Goal: Register for event/course

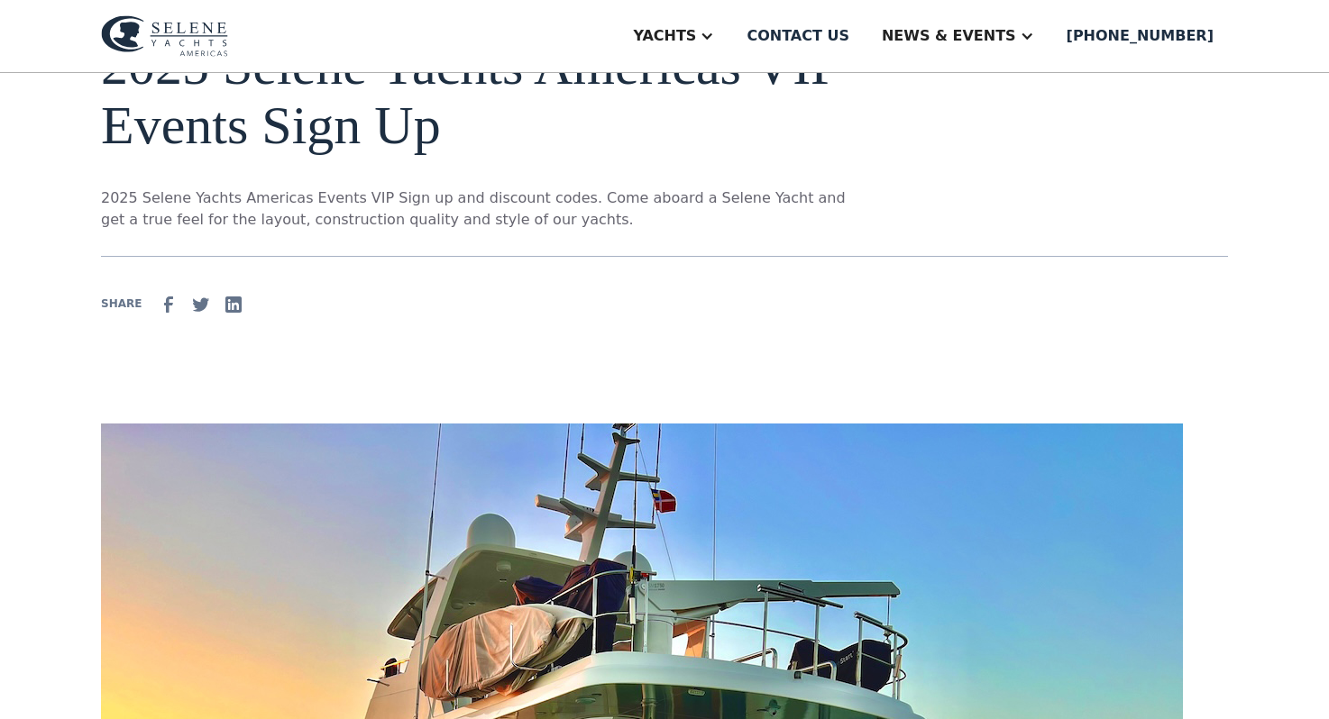
scroll to position [147, 0]
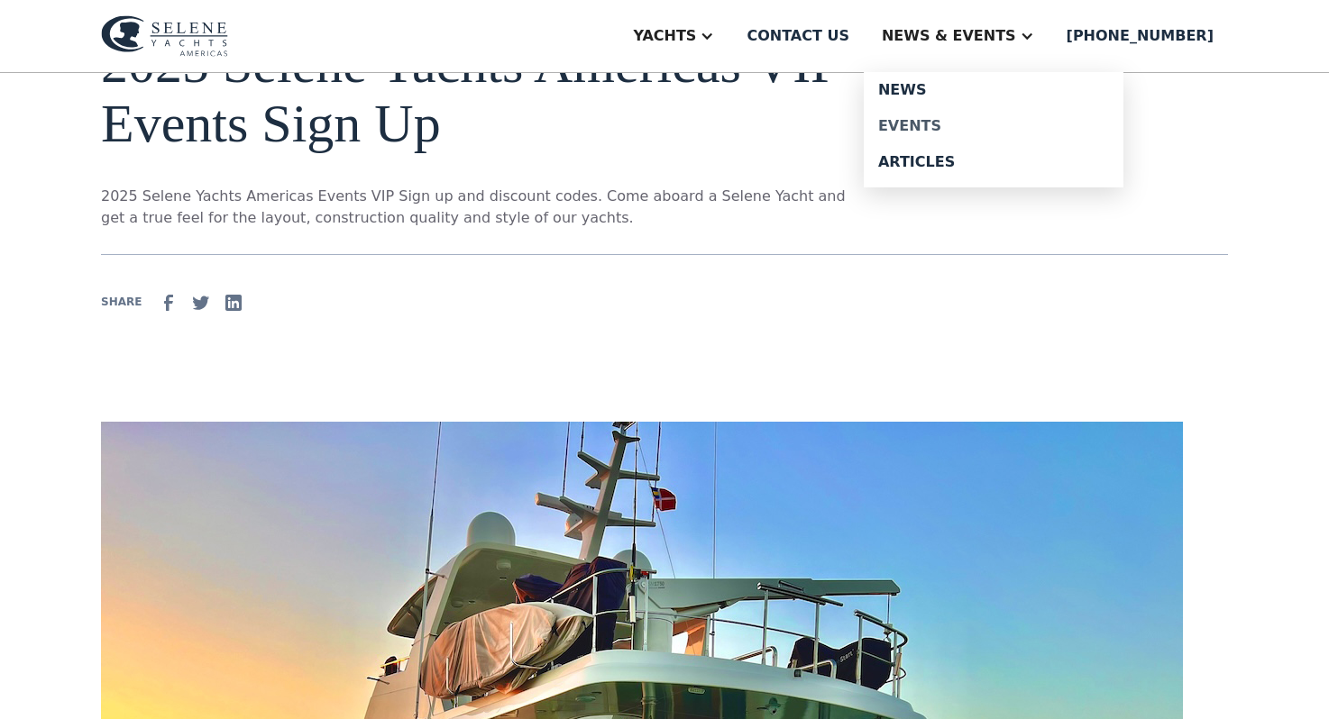
click at [956, 122] on div "Events" at bounding box center [993, 126] width 231 height 14
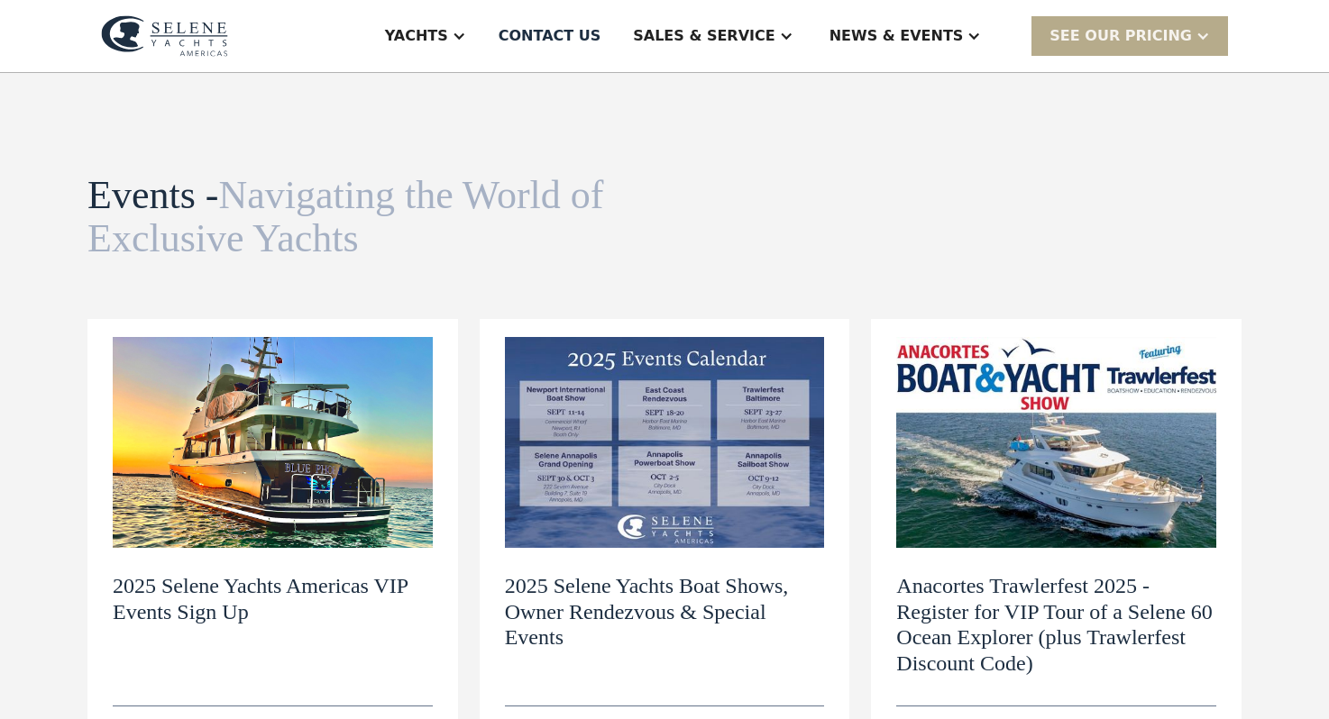
click at [273, 582] on h2 "2025 Selene Yachts Americas VIP Events Sign Up" at bounding box center [273, 599] width 320 height 52
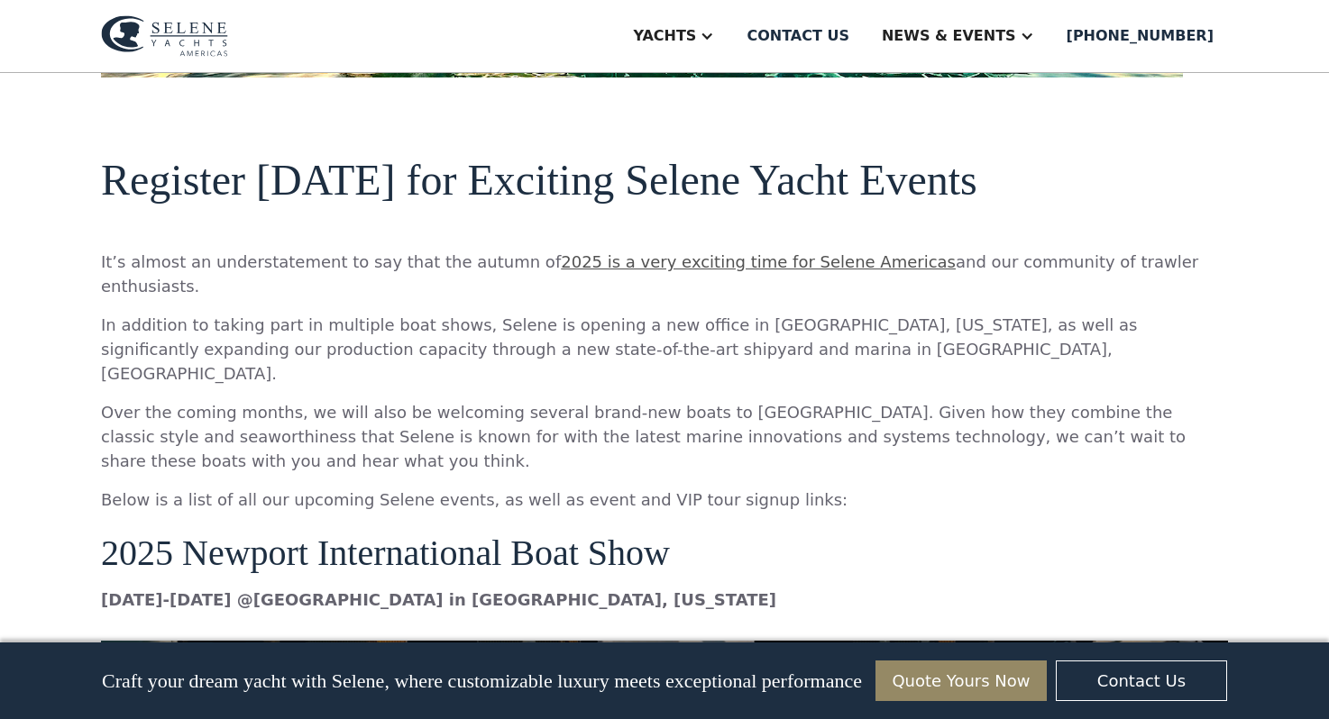
scroll to position [1190, 0]
